Goal: Transaction & Acquisition: Purchase product/service

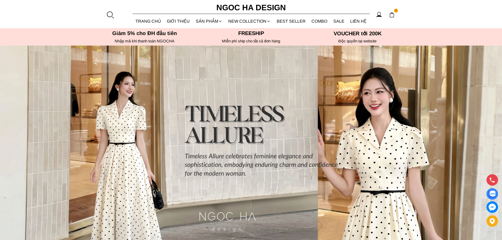
click at [393, 16] on img at bounding box center [392, 15] width 6 height 6
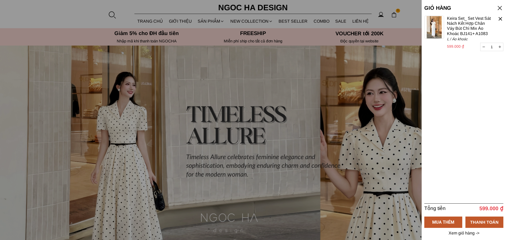
click at [454, 18] on link "Keira Set_ Set Vest Sát Nách Kết Hợp Chân Váy Bút Chì Mix Áo Khoác BJ141+ A1083" at bounding box center [469, 26] width 45 height 20
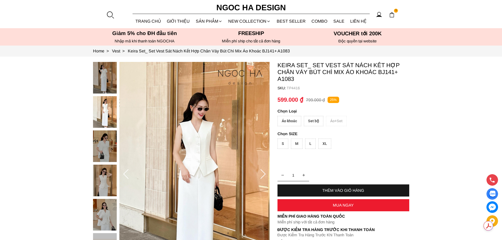
click at [312, 121] on div "Set bộ" at bounding box center [313, 121] width 19 height 10
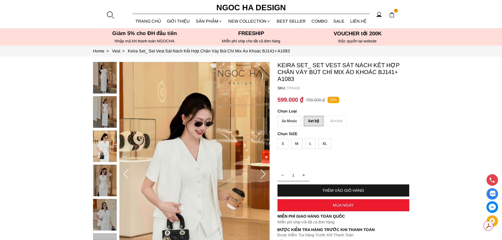
click at [311, 144] on div "L" at bounding box center [310, 144] width 11 height 10
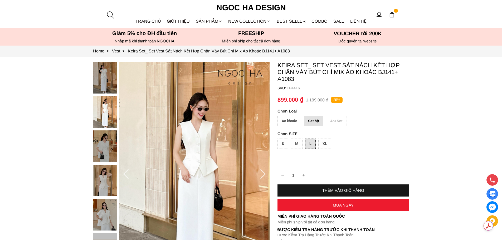
click at [444, 138] on section "Keira Set_ Set Vest Sát Nách Kết Hợp Chân Váy Bút Chì Mix Áo Khoác BJ141+ A1083…" at bounding box center [251, 175] width 502 height 236
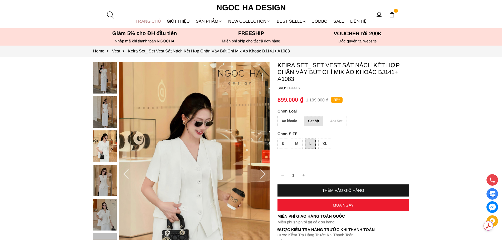
click at [148, 20] on link "TRANG CHỦ" at bounding box center [149, 21] width 32 height 14
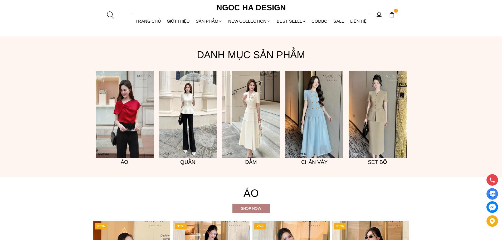
scroll to position [448, 0]
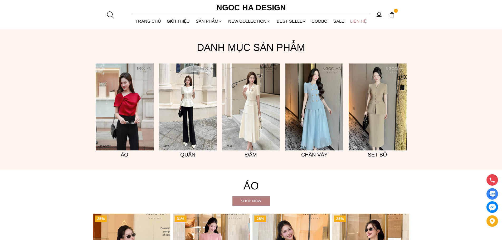
click at [360, 22] on link "LIÊN HỆ" at bounding box center [358, 21] width 22 height 14
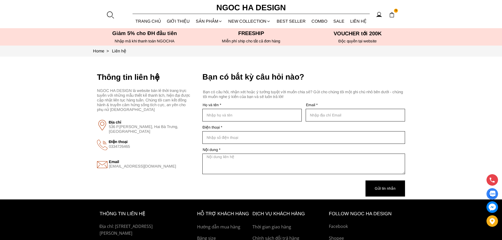
click at [384, 187] on button "Gửi tin nhắn" at bounding box center [385, 188] width 40 height 16
click at [393, 15] on img at bounding box center [392, 15] width 6 height 6
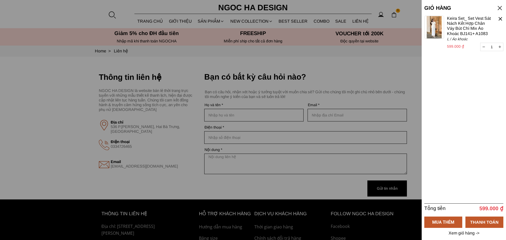
click at [499, 8] on div at bounding box center [499, 7] width 7 height 7
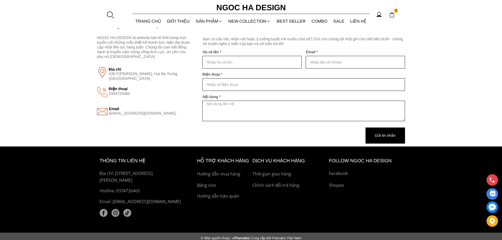
scroll to position [62, 0]
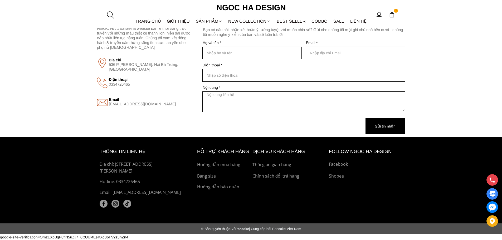
click at [493, 206] on img at bounding box center [492, 207] width 12 height 12
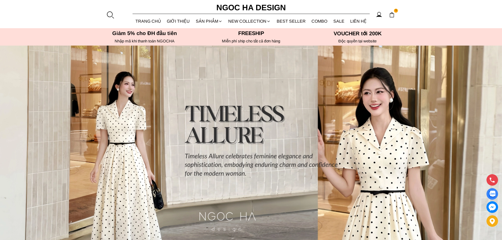
click at [393, 16] on img at bounding box center [392, 15] width 6 height 6
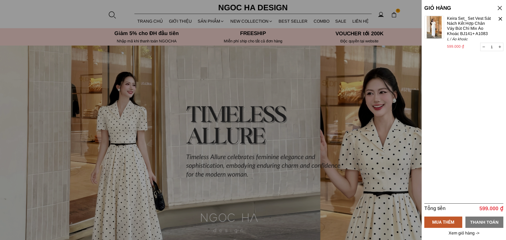
click at [486, 222] on div "THANH TOÁN" at bounding box center [484, 222] width 38 height 7
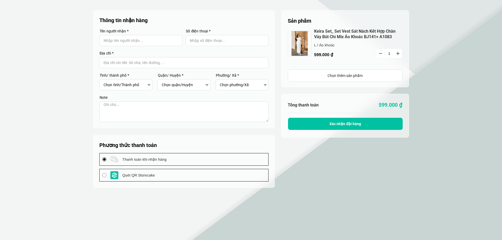
click at [335, 32] on link "Keira Set_ Set Vest Sát Nách Kết Hợp Chân Váy Bút Chì Mix Áo Khoác BJ141+ A1083" at bounding box center [358, 34] width 88 height 11
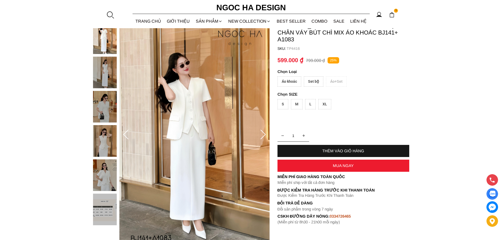
scroll to position [53, 0]
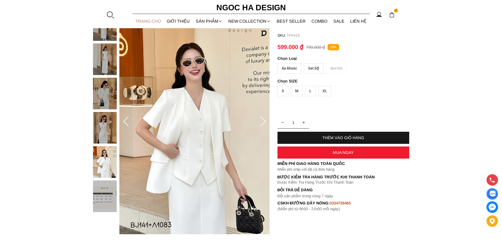
click at [151, 20] on link "TRANG CHỦ" at bounding box center [149, 21] width 32 height 14
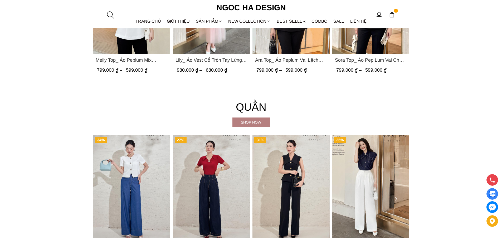
scroll to position [709, 0]
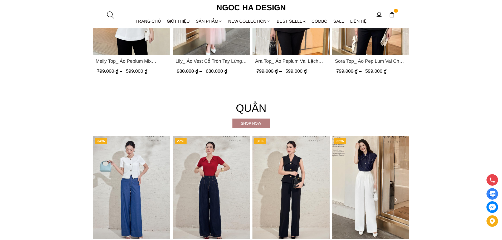
click at [109, 13] on div at bounding box center [110, 15] width 8 height 8
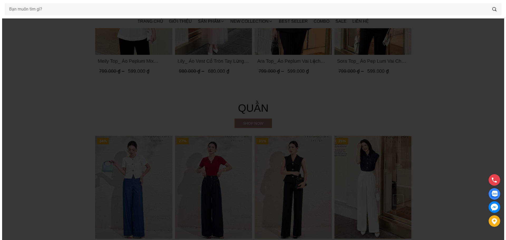
scroll to position [711, 0]
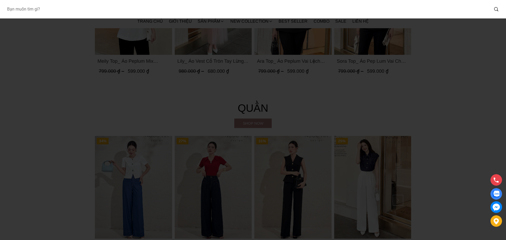
click at [73, 7] on input "Input search Bạn muốn tìm gì?" at bounding box center [246, 9] width 486 height 12
type input "set"
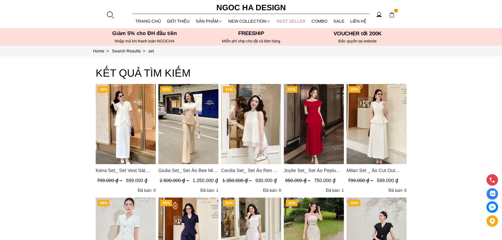
click at [300, 22] on link "BEST SELLER" at bounding box center [291, 21] width 35 height 14
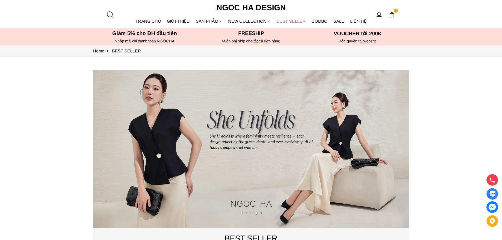
click at [295, 20] on link "BEST SELLER" at bounding box center [291, 21] width 35 height 14
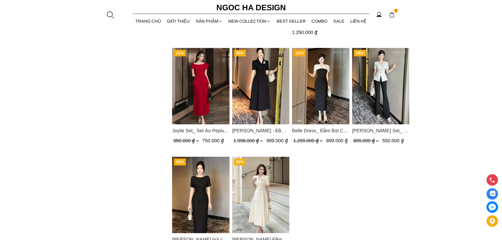
scroll to position [448, 0]
